Goal: Task Accomplishment & Management: Manage account settings

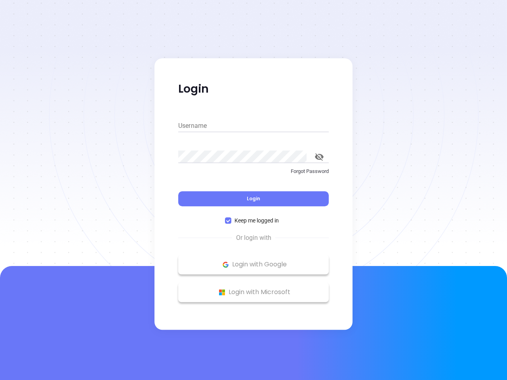
click at [254, 190] on div "Login" at bounding box center [253, 194] width 151 height 25
click at [254, 126] on input "Username" at bounding box center [253, 126] width 151 height 13
click at [319, 157] on icon "toggle password visibility" at bounding box center [319, 157] width 9 height 8
click at [254, 199] on span "Login" at bounding box center [253, 198] width 13 height 7
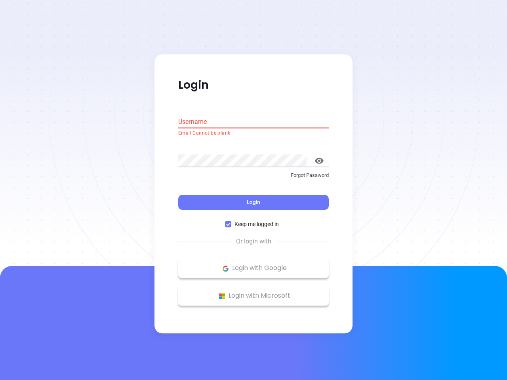
click at [254, 221] on span "Keep me logged in" at bounding box center [256, 224] width 51 height 9
click at [231, 222] on input "Keep me logged in" at bounding box center [228, 225] width 6 height 6
checkbox input "false"
click at [254, 265] on p "Login with Google" at bounding box center [253, 269] width 143 height 12
click at [254, 292] on p "Login with Microsoft" at bounding box center [253, 297] width 143 height 12
